Goal: Information Seeking & Learning: Understand process/instructions

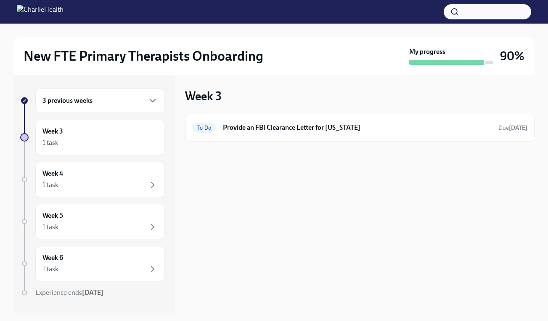
click at [81, 105] on div "3 previous weeks" at bounding box center [99, 100] width 115 height 10
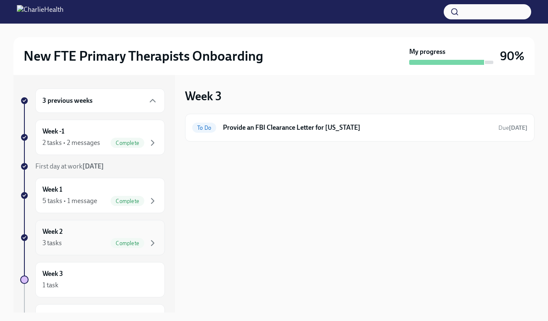
click at [83, 231] on div "Week 2 3 tasks Complete" at bounding box center [99, 237] width 115 height 21
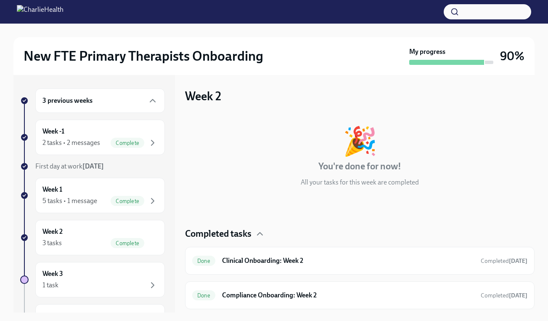
scroll to position [31, 0]
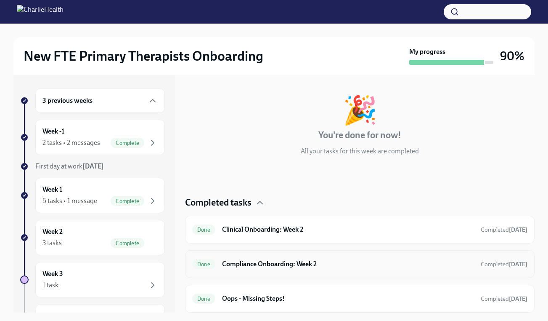
click at [333, 263] on h6 "Compliance Onboarding: Week 2" at bounding box center [348, 263] width 252 height 9
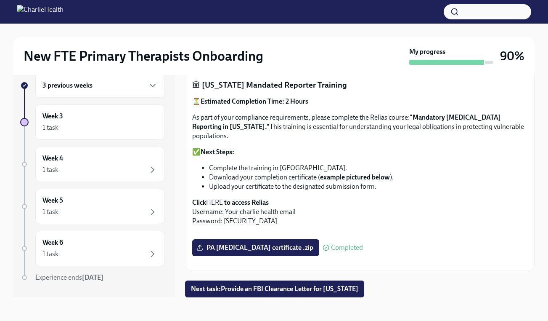
scroll to position [513, 0]
click at [103, 87] on div "3 previous weeks" at bounding box center [99, 85] width 115 height 10
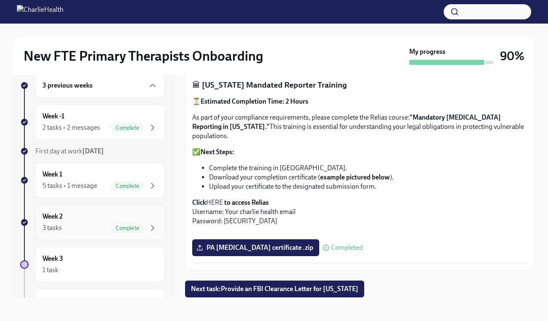
click at [81, 217] on div "Week 2 3 tasks Complete" at bounding box center [99, 222] width 115 height 21
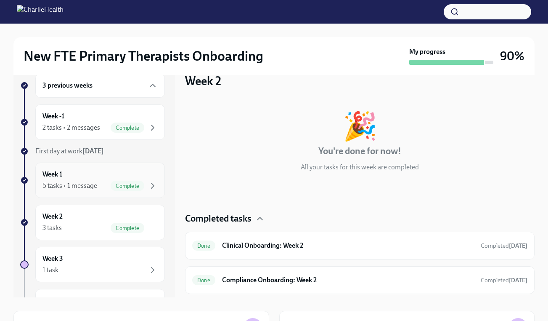
click at [85, 184] on div "5 tasks • 1 message" at bounding box center [69, 185] width 55 height 9
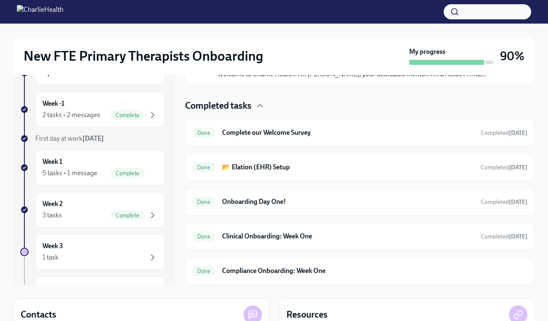
scroll to position [27, 0]
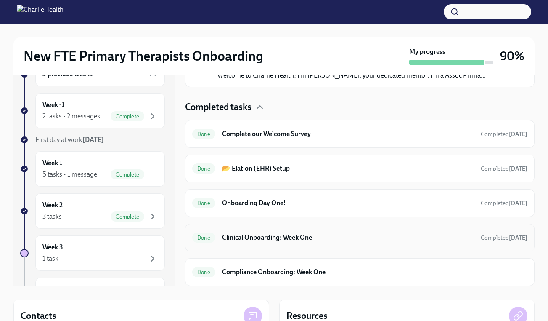
click at [353, 236] on h6 "Clinical Onboarding: Week One" at bounding box center [348, 237] width 252 height 9
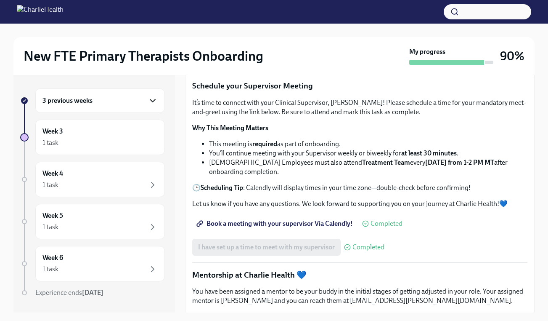
click at [148, 100] on icon "button" at bounding box center [153, 100] width 10 height 10
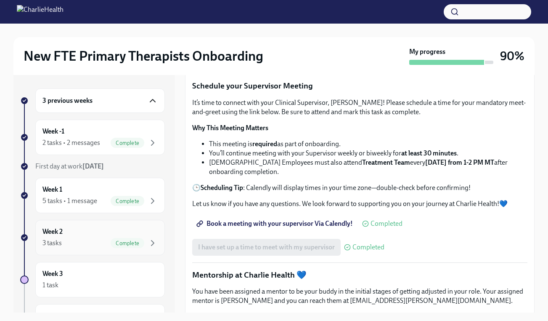
click at [77, 235] on div "Week 2 3 tasks Complete" at bounding box center [99, 237] width 115 height 21
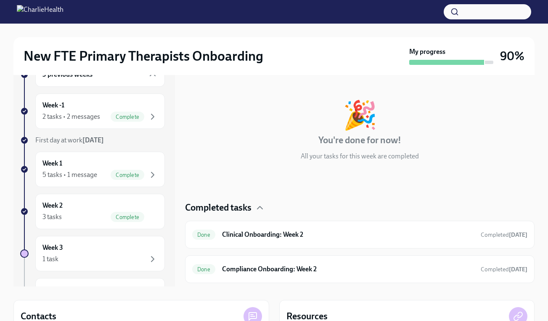
scroll to position [13, 0]
